Goal: Task Accomplishment & Management: Manage account settings

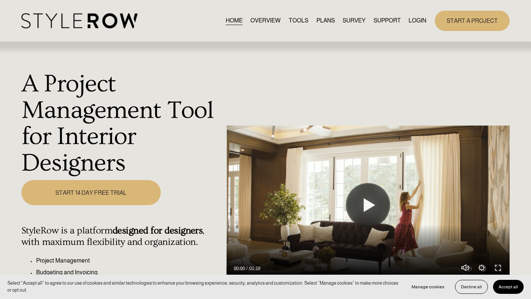
click at [413, 19] on link "LOGIN" at bounding box center [417, 21] width 18 height 10
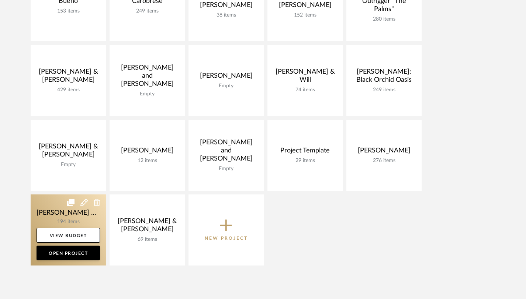
scroll to position [218, 0]
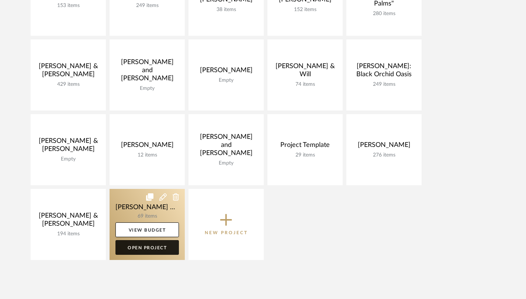
click at [148, 248] on link "Open Project" at bounding box center [146, 247] width 63 height 15
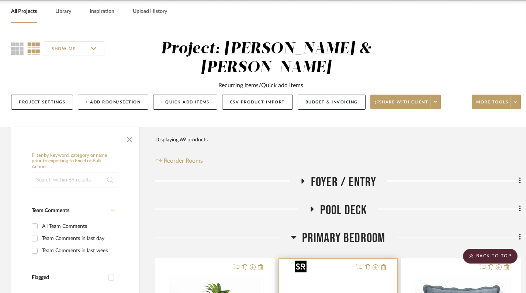
scroll to position [27, 0]
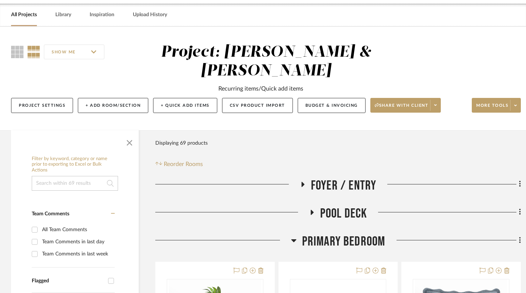
click at [296, 236] on icon at bounding box center [294, 240] width 6 height 9
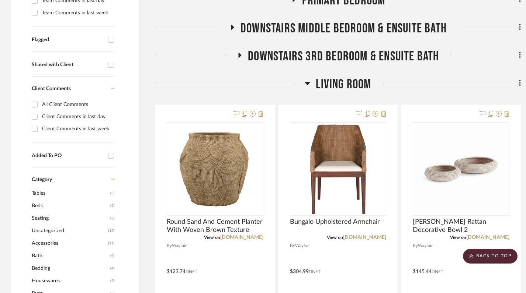
scroll to position [88, 0]
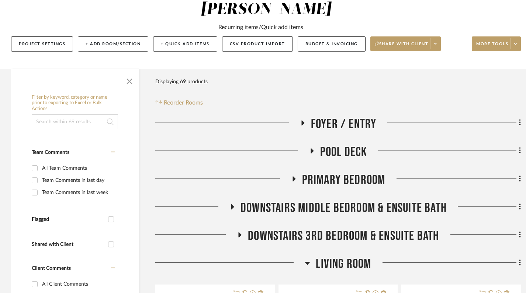
click at [301, 256] on div at bounding box center [229, 265] width 149 height 19
click at [307, 262] on icon at bounding box center [307, 263] width 5 height 3
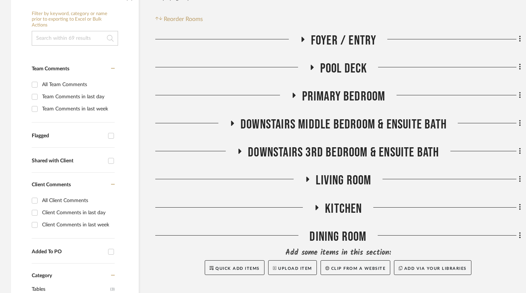
scroll to position [177, 0]
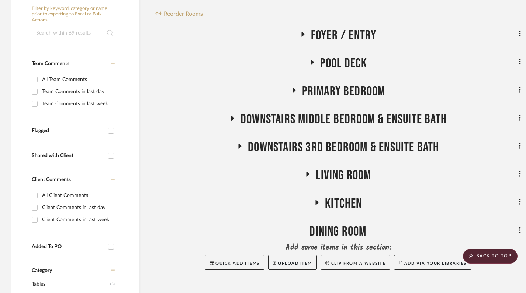
click at [296, 87] on icon at bounding box center [293, 90] width 9 height 6
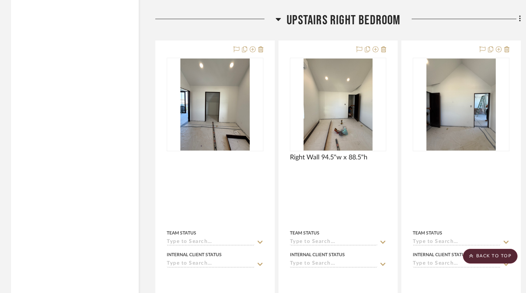
scroll to position [1245, 0]
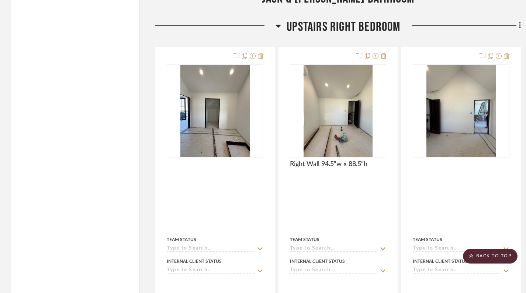
click at [279, 21] on icon at bounding box center [278, 25] width 6 height 9
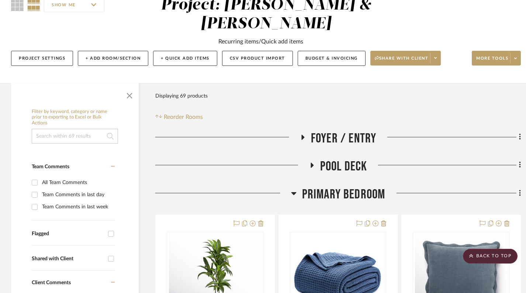
scroll to position [72, 0]
